Goal: Information Seeking & Learning: Understand process/instructions

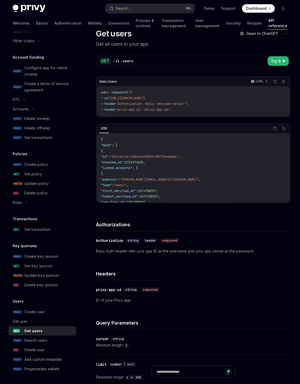
scroll to position [22, 0]
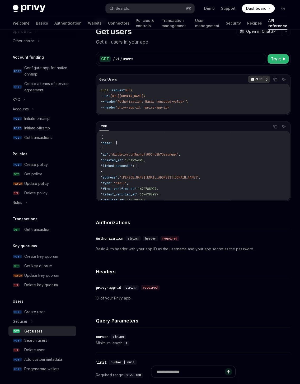
click at [265, 79] on icon "button" at bounding box center [266, 79] width 4 height 4
click at [239, 113] on div "Javascript" at bounding box center [247, 111] width 27 height 4
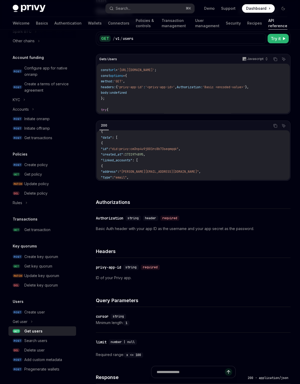
scroll to position [0, 0]
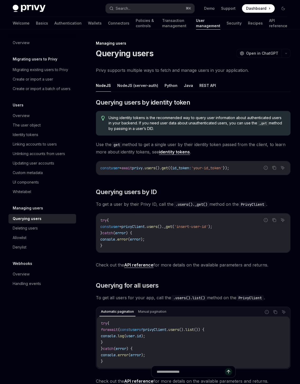
click at [178, 152] on link "identity tokens" at bounding box center [174, 152] width 31 height 6
type textarea "*"
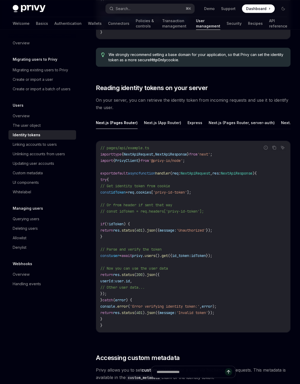
scroll to position [659, 0]
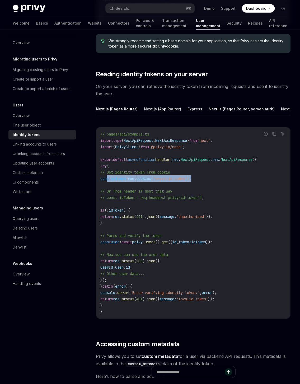
drag, startPoint x: 215, startPoint y: 186, endPoint x: 107, endPoint y: 185, distance: 108.5
click at [107, 185] on code "// pages/api/example.ts import type { NextApiRequest , NextApiResponse } from '…" at bounding box center [193, 223] width 186 height 184
click at [106, 174] on span "// Get identity token from cookie" at bounding box center [135, 172] width 70 height 5
copy code "// Get identity token from cookie const idToken = req . cookies [ 'privy-id-tok…"
